Goal: Transaction & Acquisition: Purchase product/service

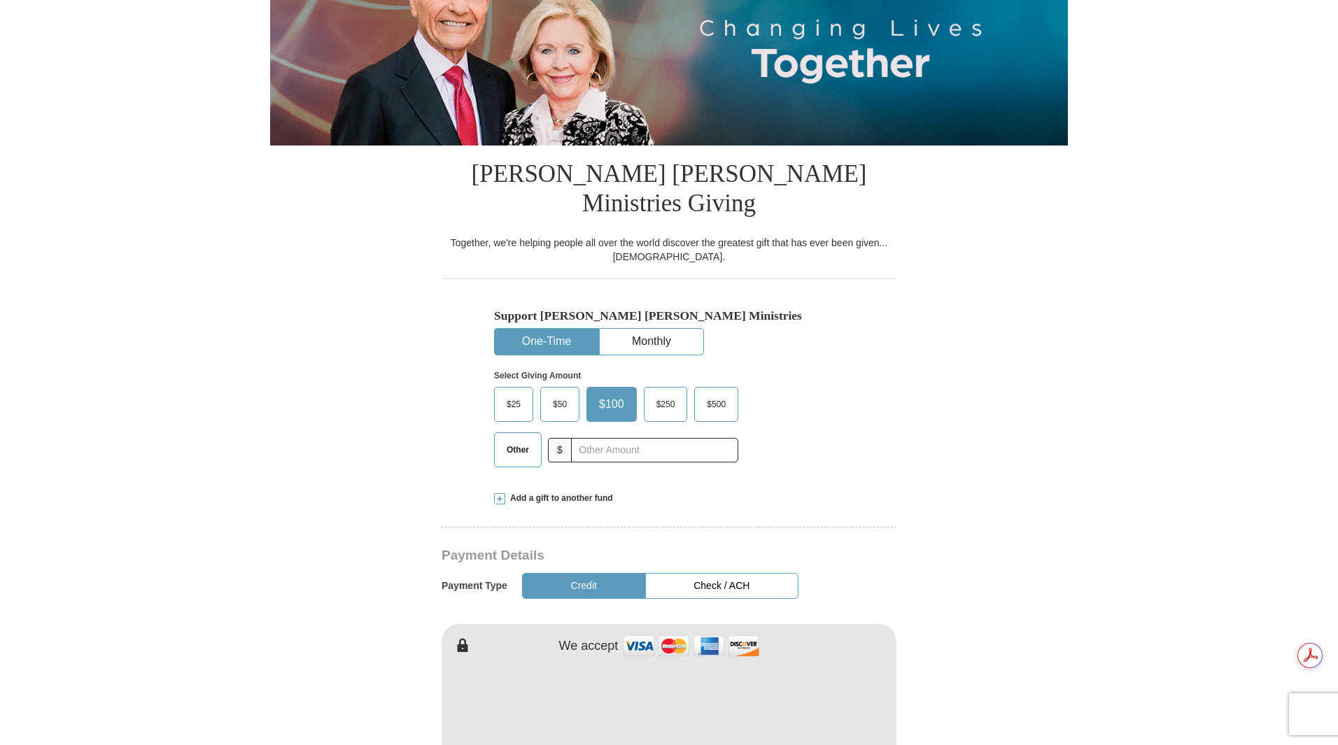
scroll to position [210, 0]
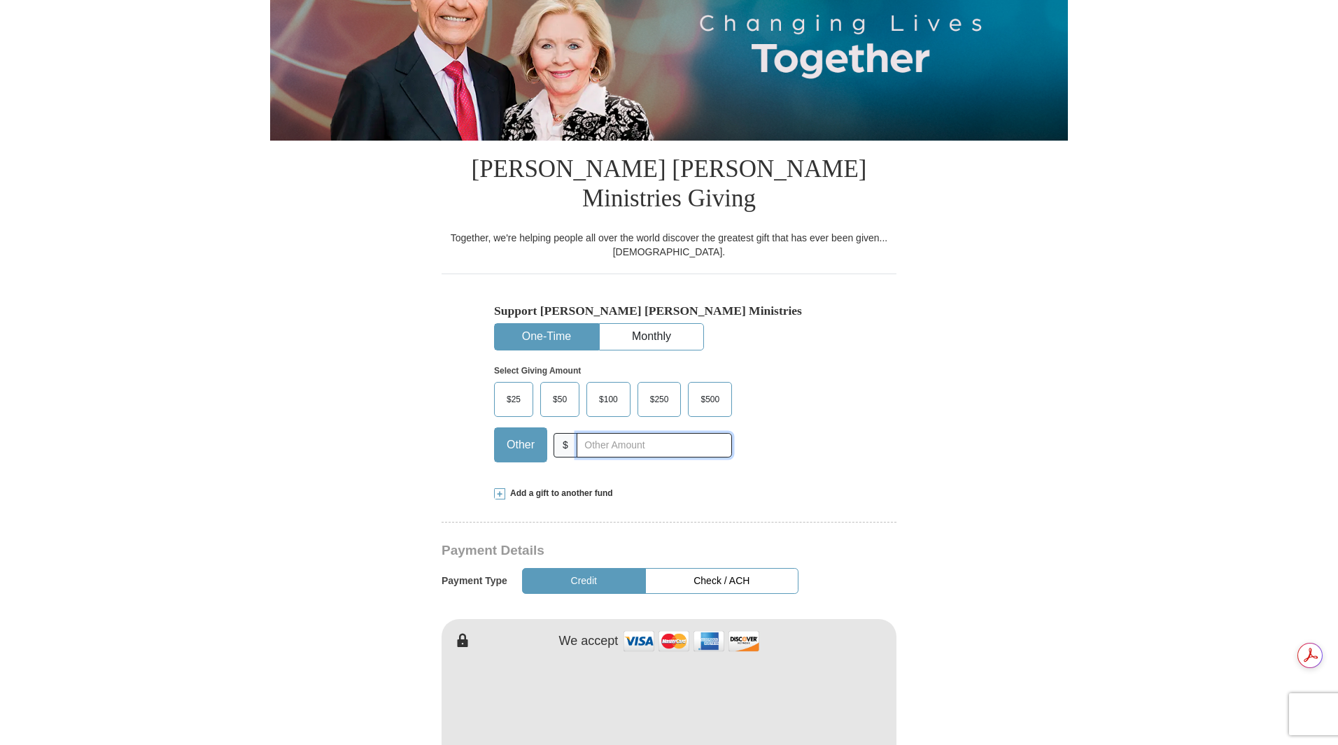
click at [605, 433] on input "text" at bounding box center [654, 445] width 155 height 24
type input "178.10"
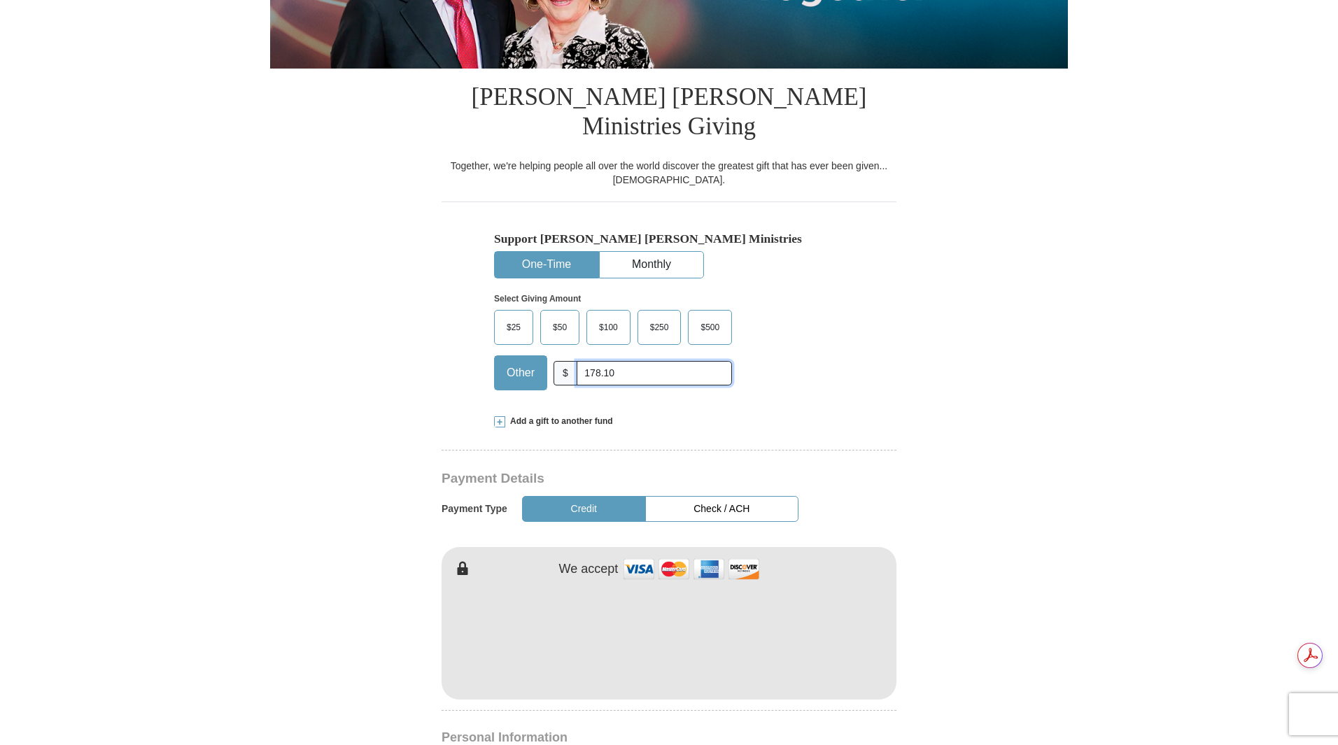
scroll to position [350, 0]
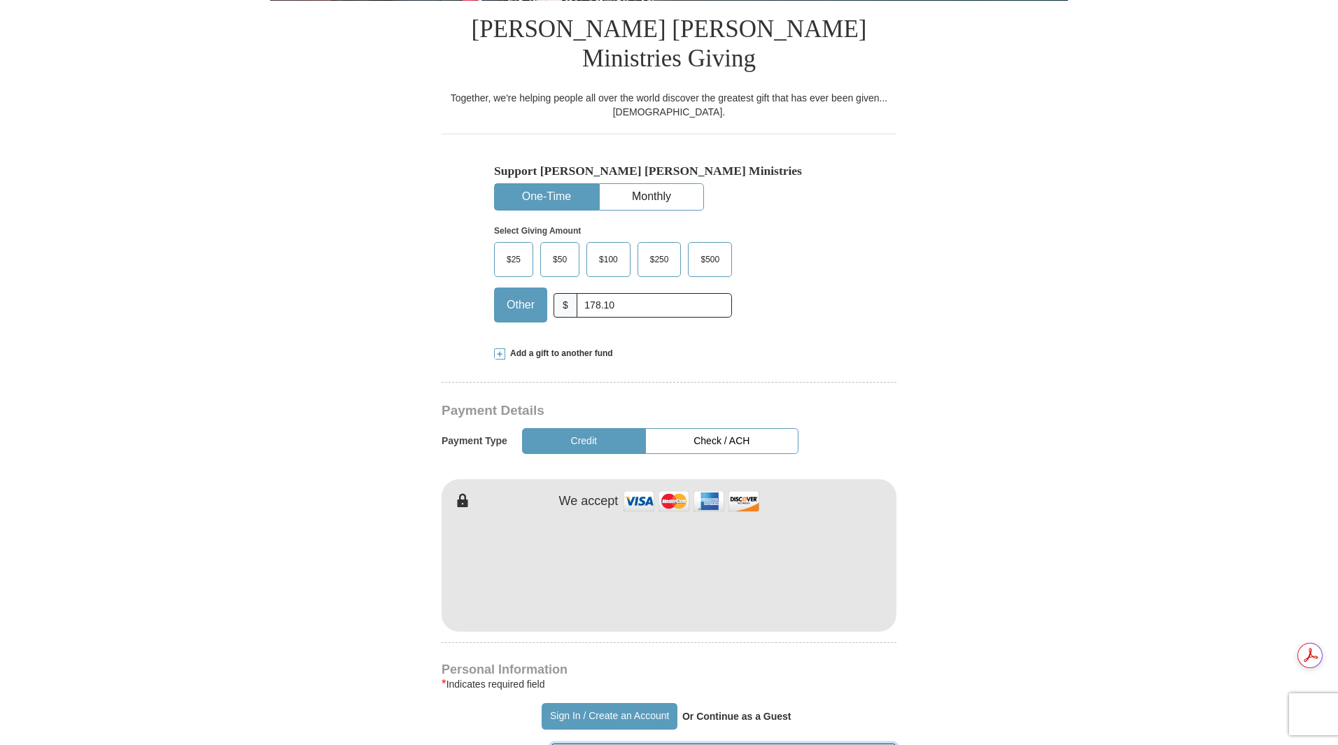
type input "[PERSON_NAME]"
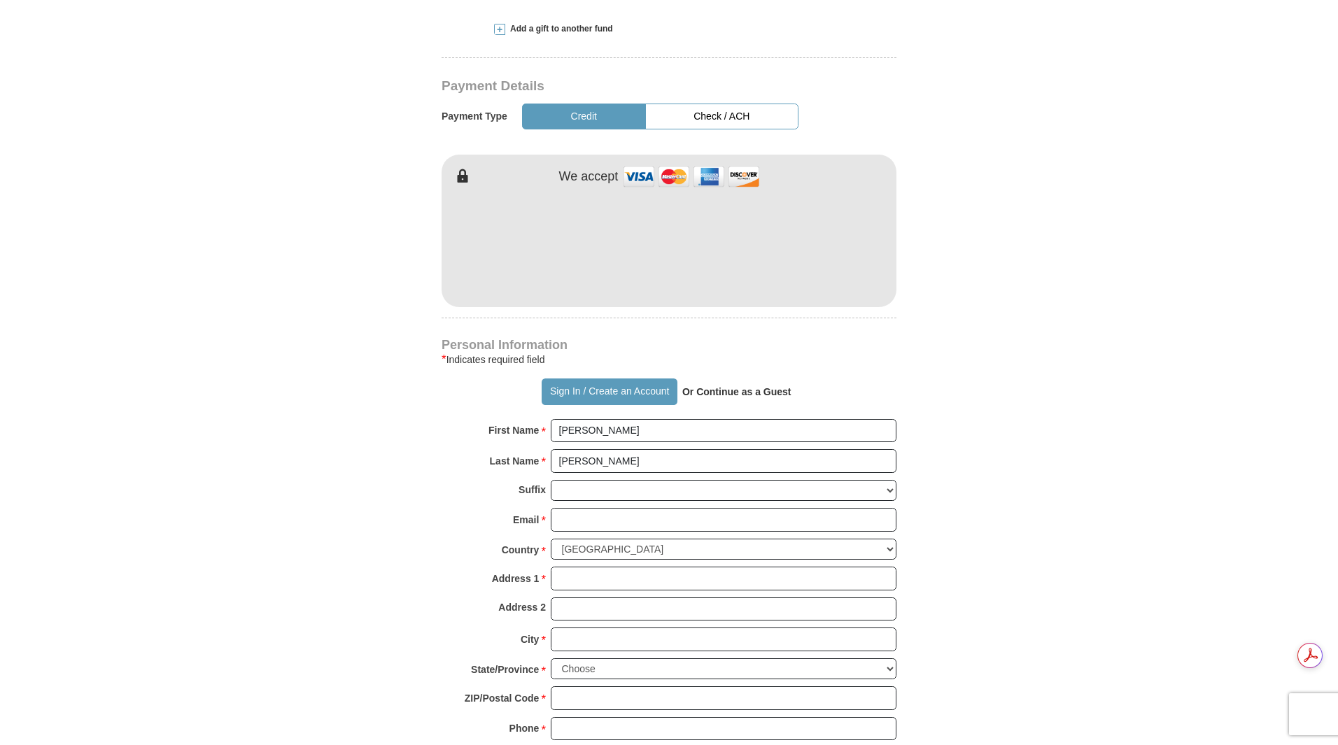
scroll to position [700, 0]
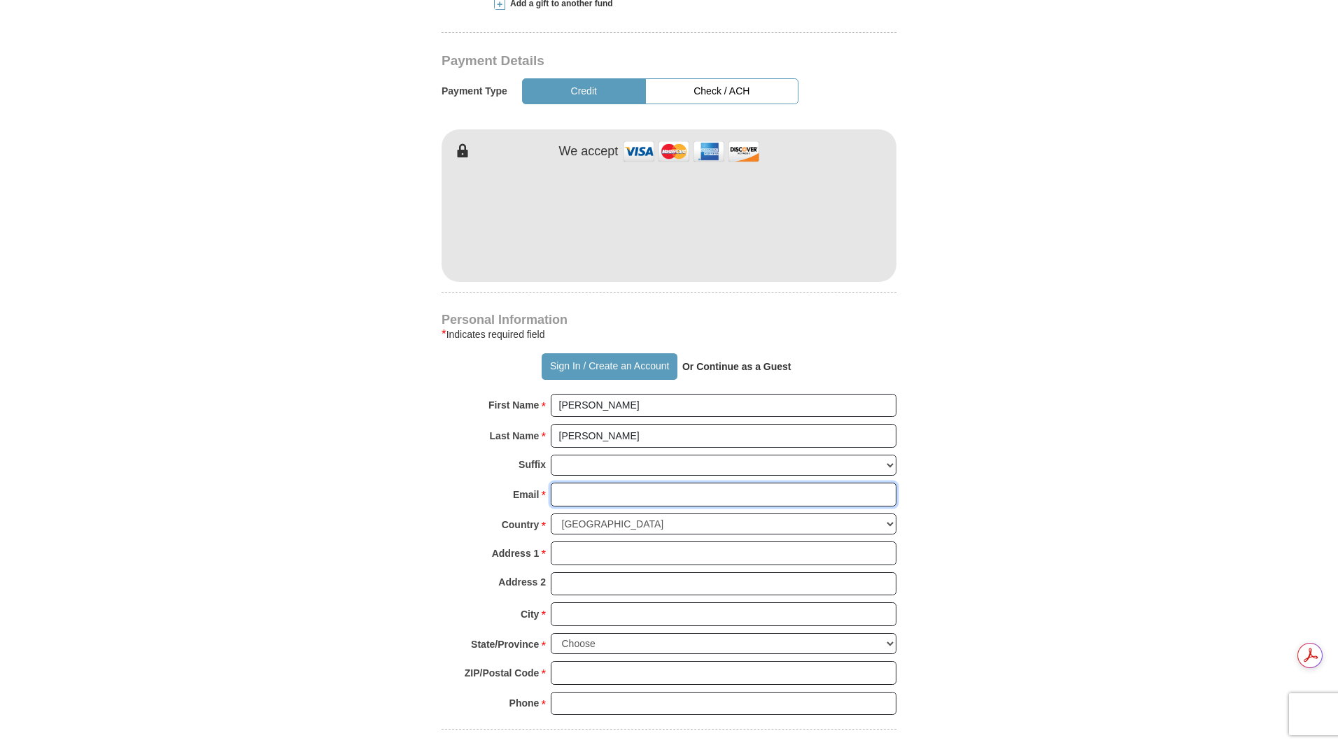
click at [607, 483] on input "Email *" at bounding box center [724, 495] width 346 height 24
type input "[EMAIL_ADDRESS][DOMAIN_NAME]"
type input "[STREET_ADDRESS][PERSON_NAME]"
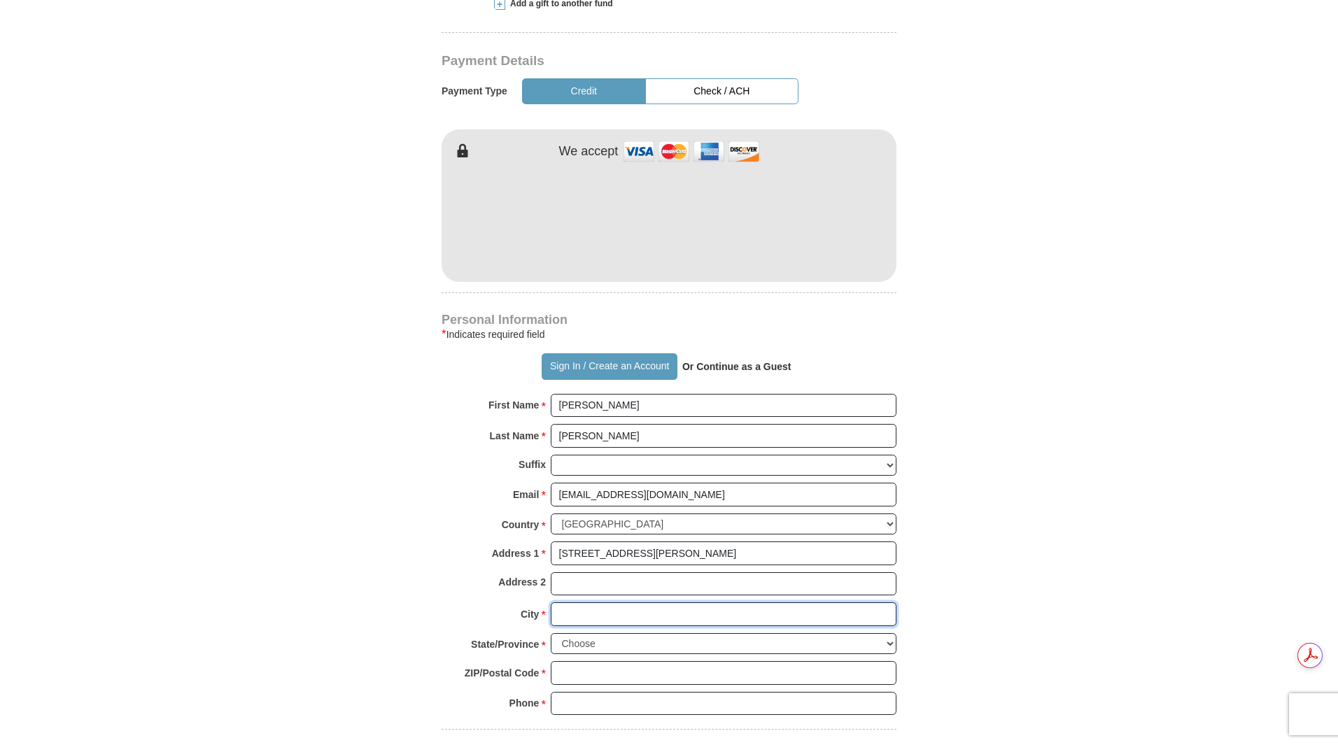
type input "[GEOGRAPHIC_DATA]"
select select "MS"
type input "39110"
type input "6628220688"
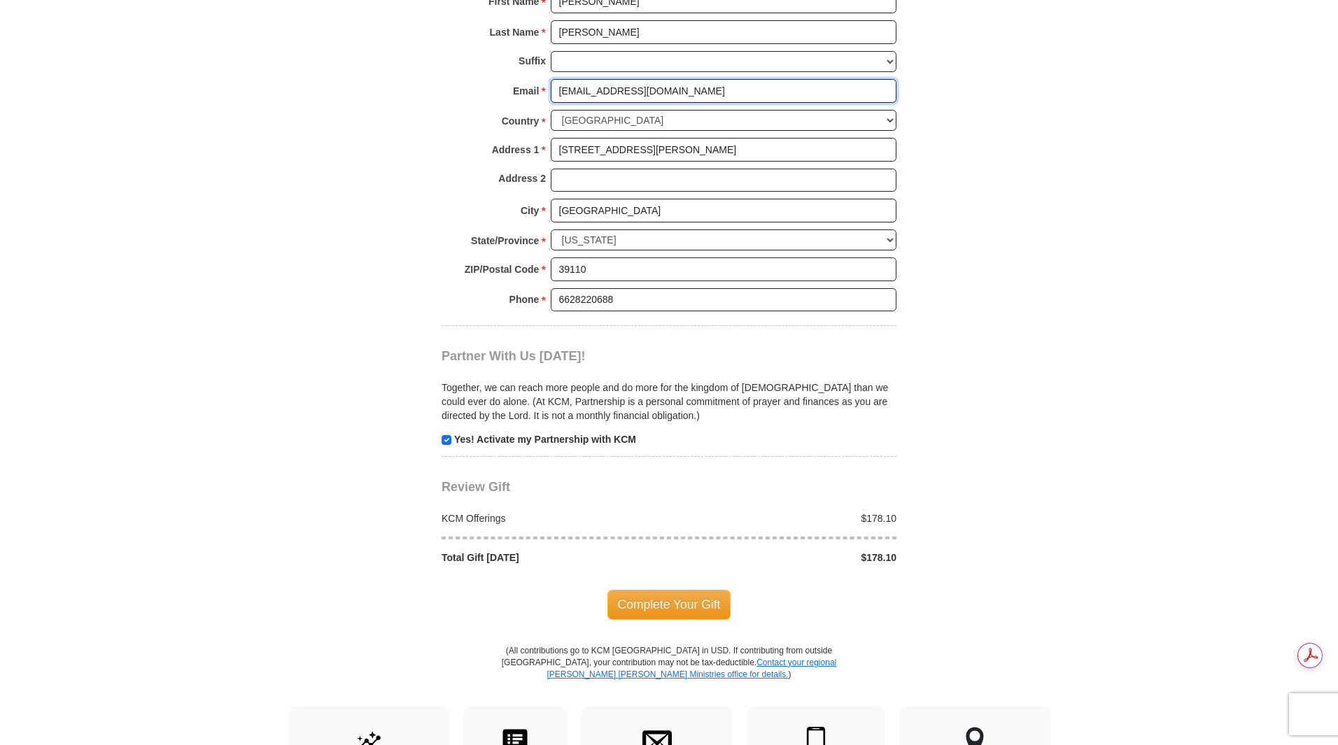
scroll to position [1120, 0]
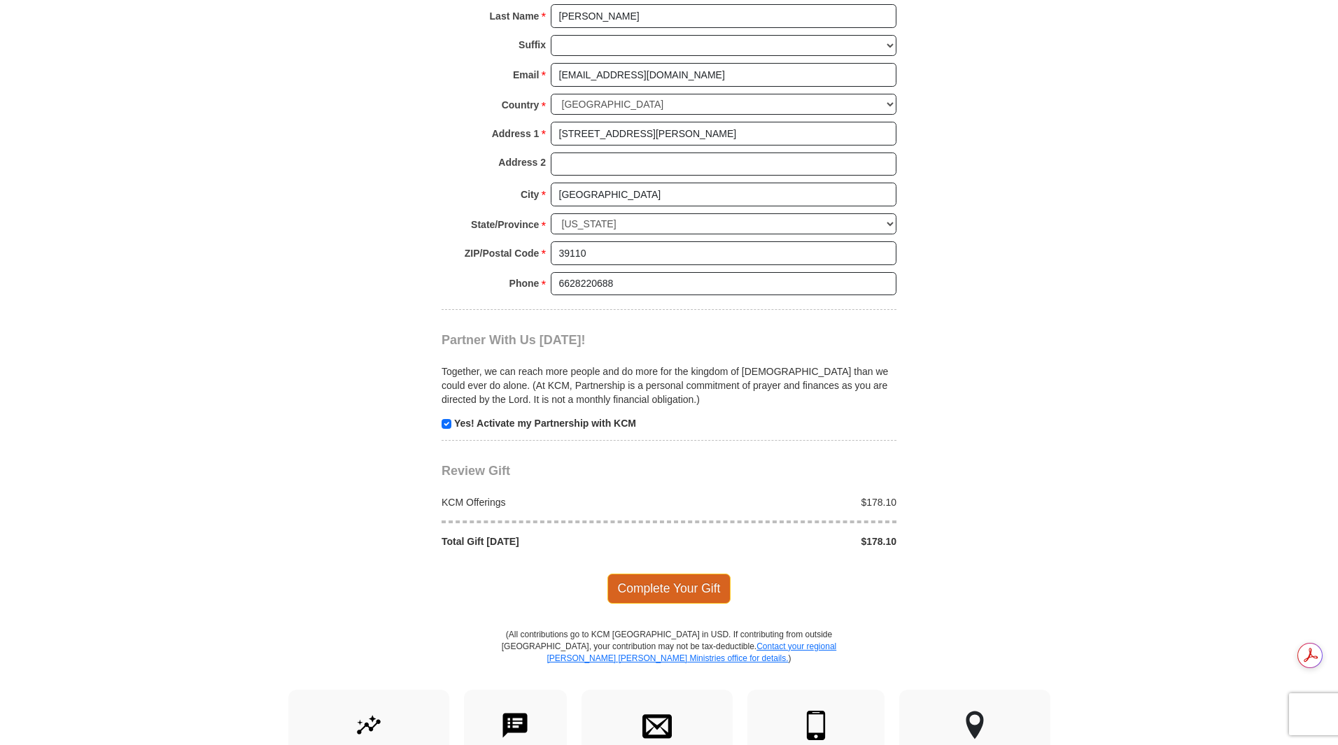
click at [644, 574] on span "Complete Your Gift" at bounding box center [669, 588] width 124 height 29
